Goal: Information Seeking & Learning: Learn about a topic

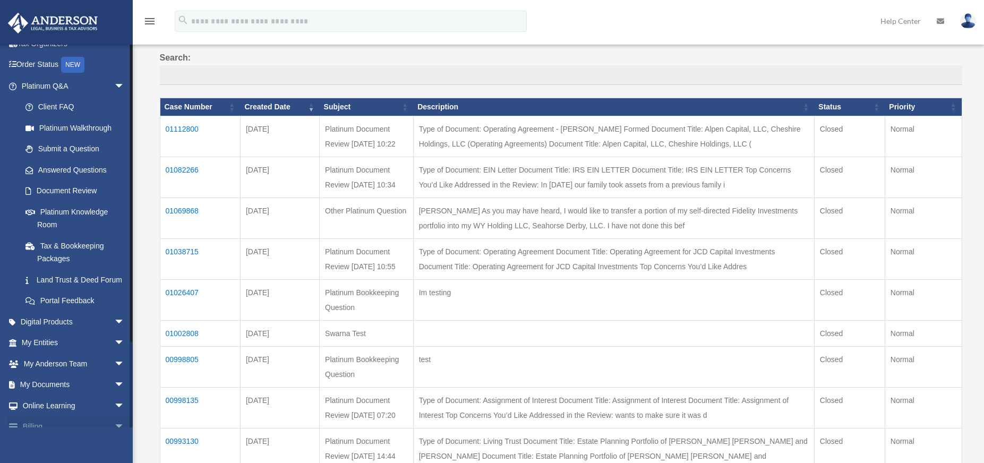
scroll to position [102, 0]
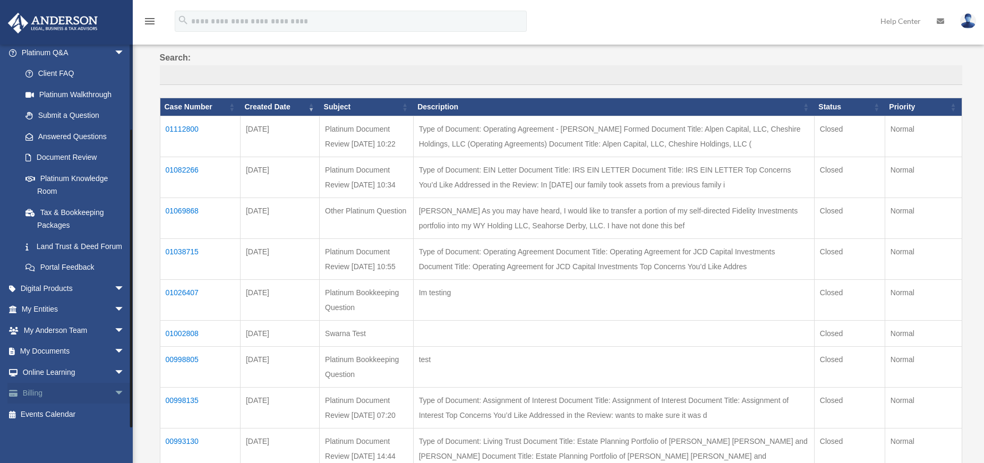
click at [114, 394] on span "arrow_drop_down" at bounding box center [124, 394] width 21 height 22
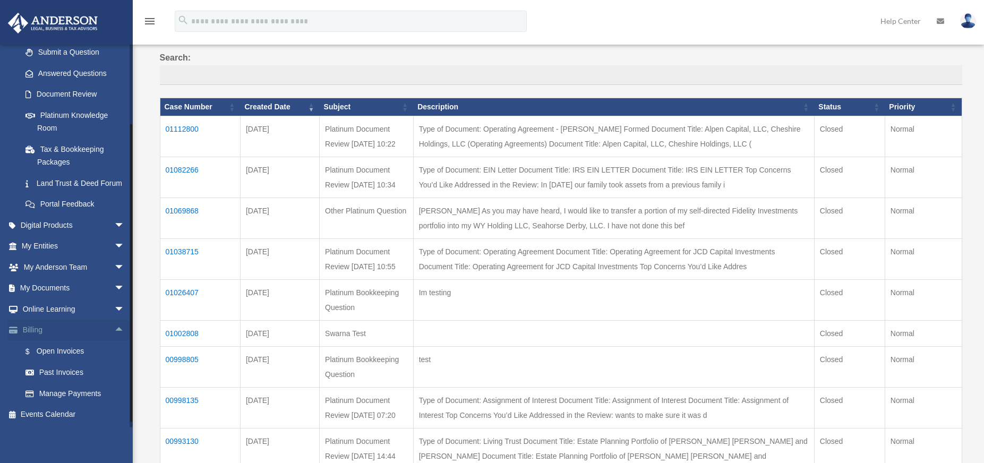
click at [115, 341] on span "arrow_drop_up" at bounding box center [124, 331] width 21 height 22
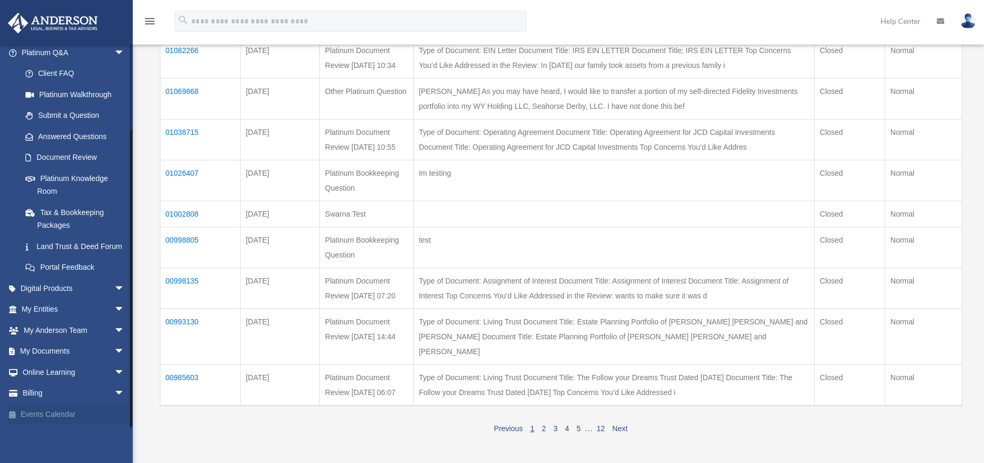
scroll to position [265, 0]
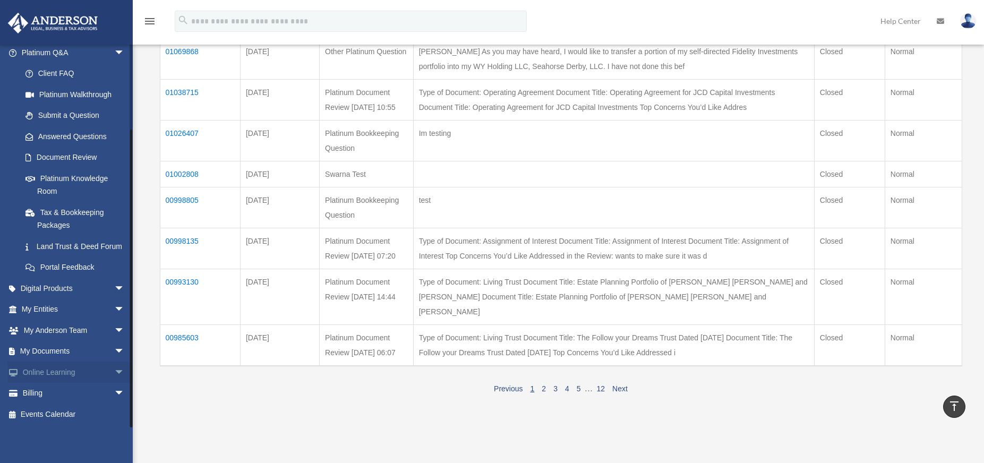
click at [117, 369] on span "arrow_drop_down" at bounding box center [124, 373] width 21 height 22
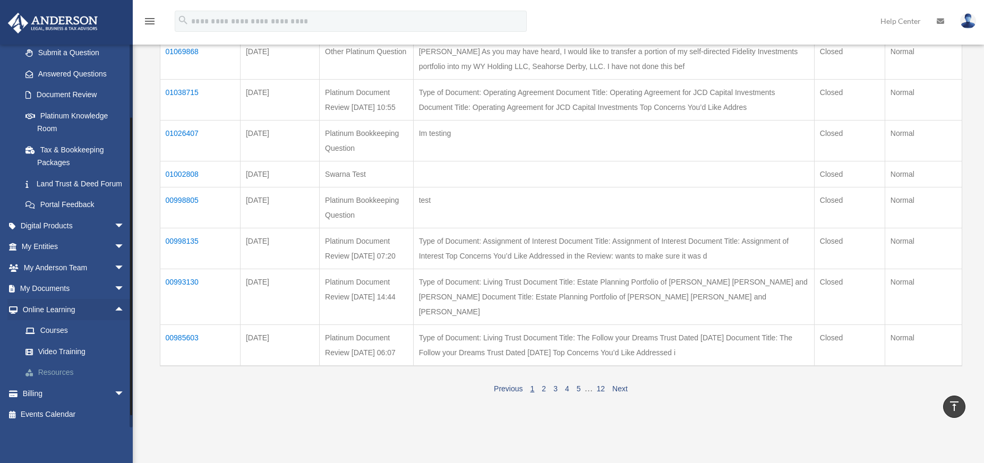
scroll to position [165, 0]
click at [73, 374] on link "Resources" at bounding box center [78, 372] width 126 height 21
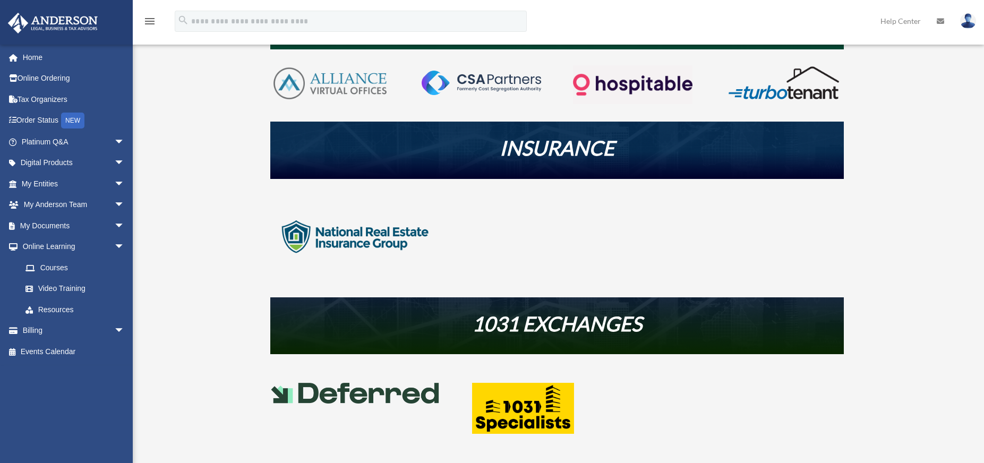
scroll to position [283, 0]
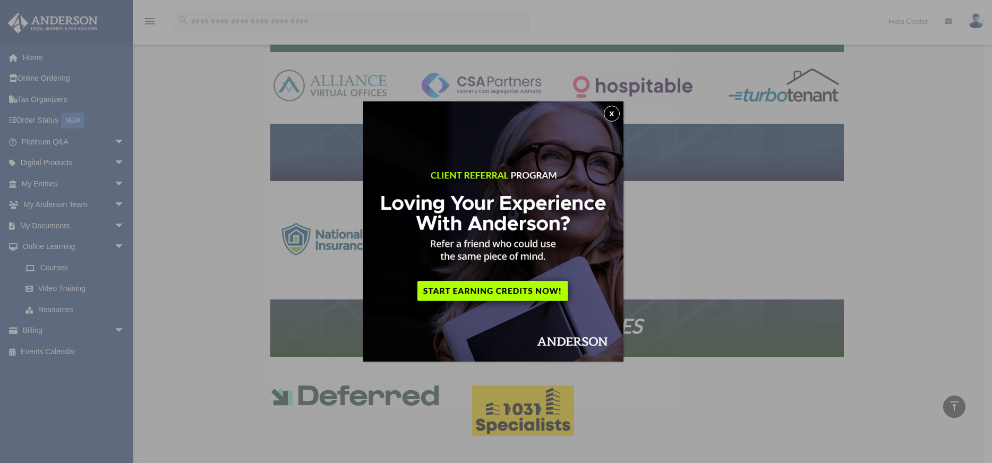
click at [614, 116] on button "x" at bounding box center [612, 114] width 16 height 16
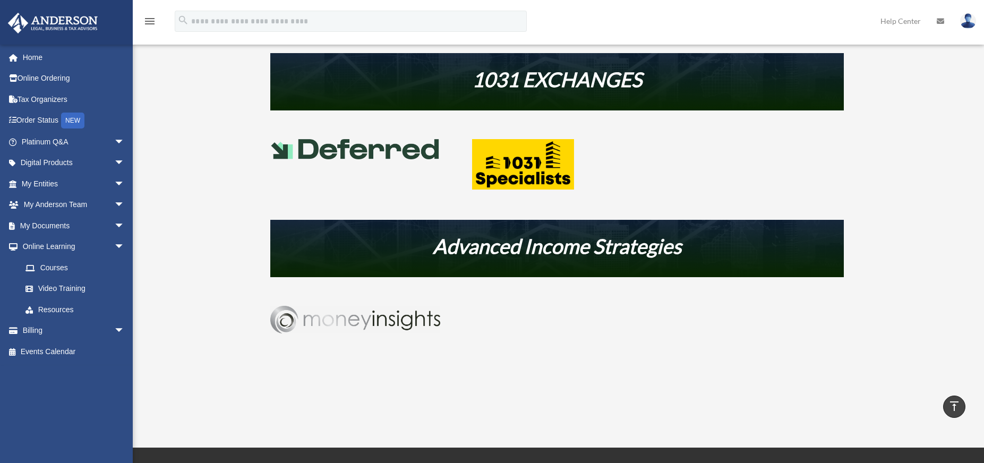
scroll to position [496, 0]
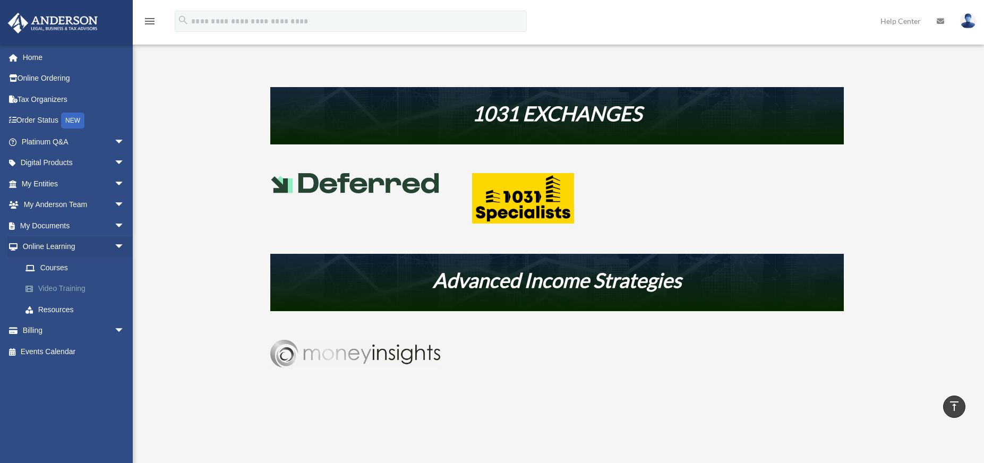
click at [66, 287] on link "Video Training" at bounding box center [78, 288] width 126 height 21
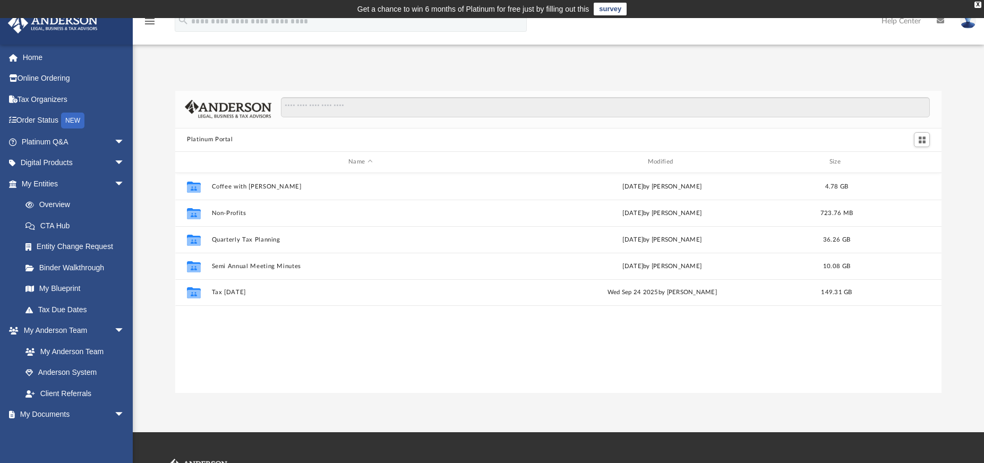
scroll to position [234, 758]
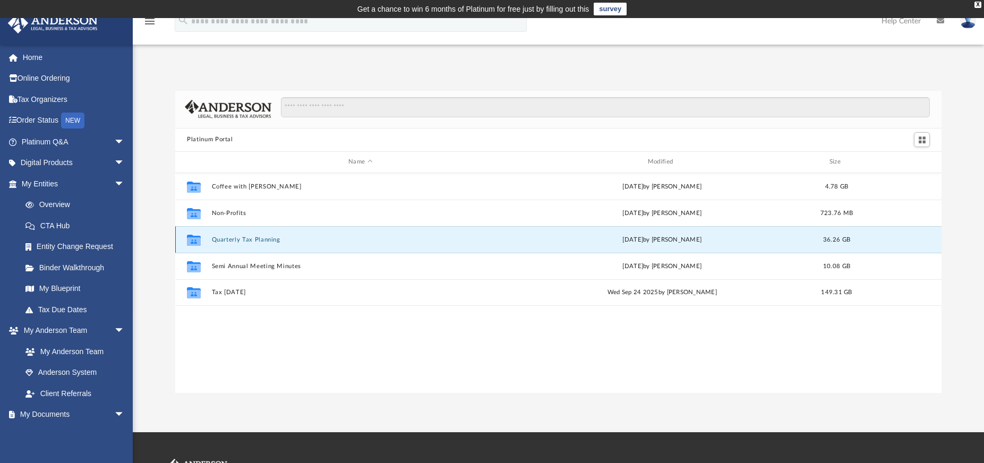
click at [340, 237] on button "Quarterly Tax Planning" at bounding box center [360, 239] width 297 height 7
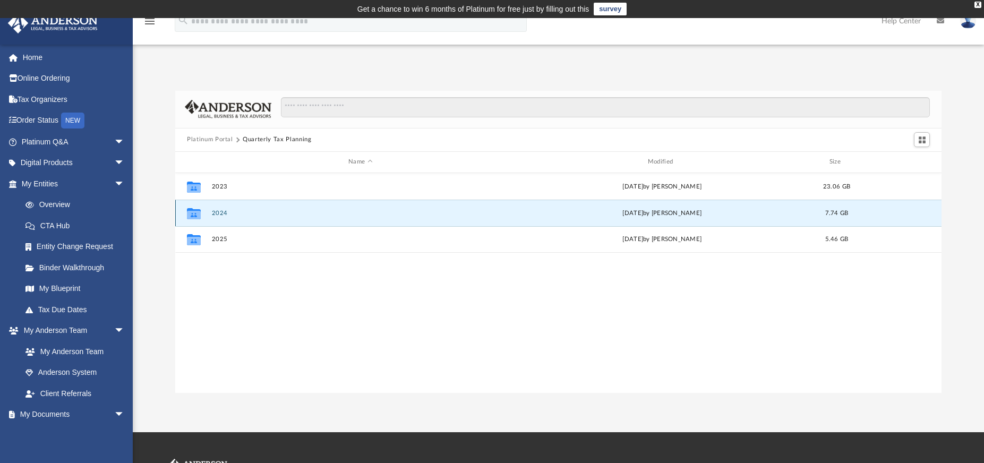
click at [327, 211] on button "2024" at bounding box center [360, 213] width 297 height 7
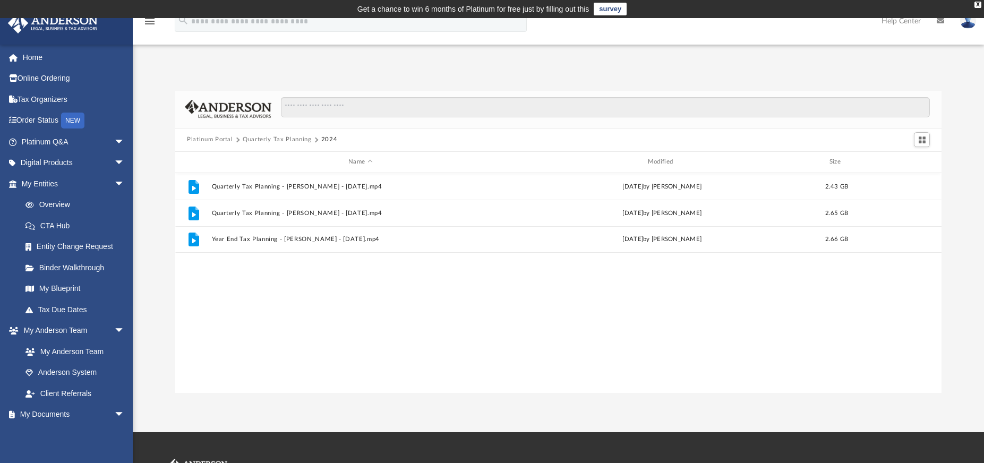
click at [276, 137] on button "Quarterly Tax Planning" at bounding box center [277, 140] width 68 height 10
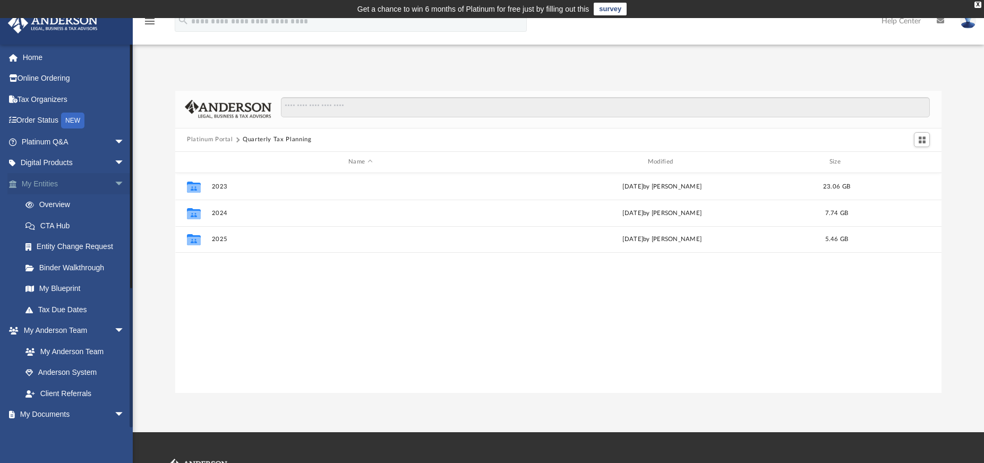
click at [114, 178] on span "arrow_drop_down" at bounding box center [124, 184] width 21 height 22
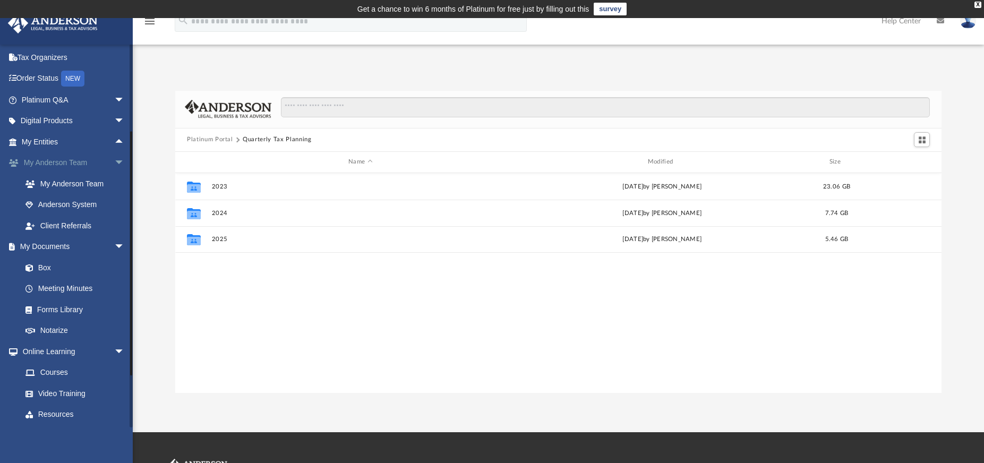
scroll to position [84, 0]
